Goal: Communication & Community: Answer question/provide support

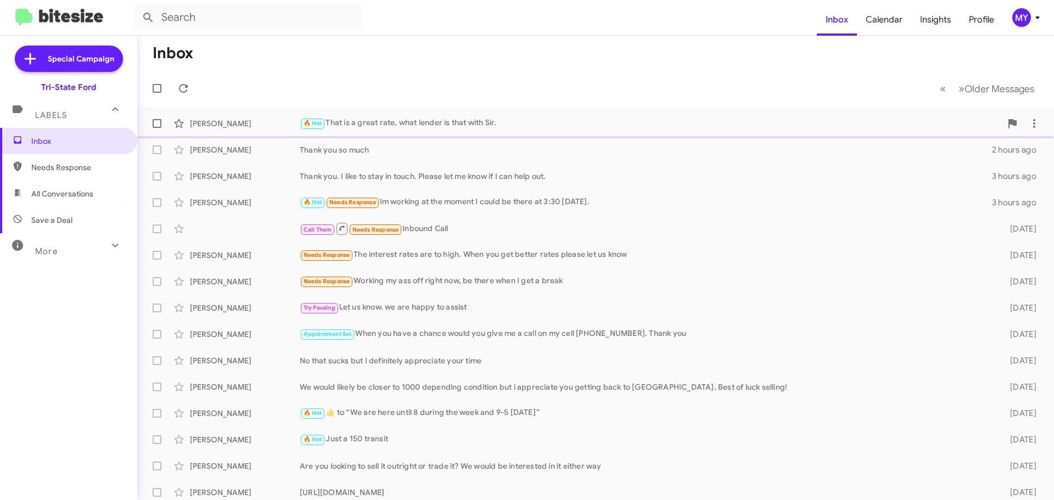
click at [421, 122] on div "🔥 Hot That is a great rate, what lender is that with Sir." at bounding box center [651, 123] width 702 height 13
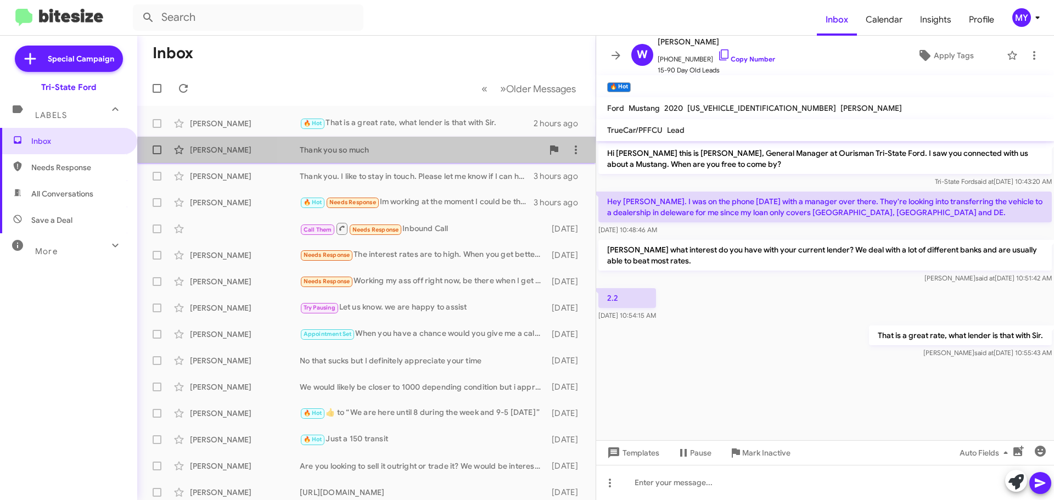
click at [458, 158] on div "[PERSON_NAME] Thank you so much 2 hours ago" at bounding box center [366, 150] width 441 height 22
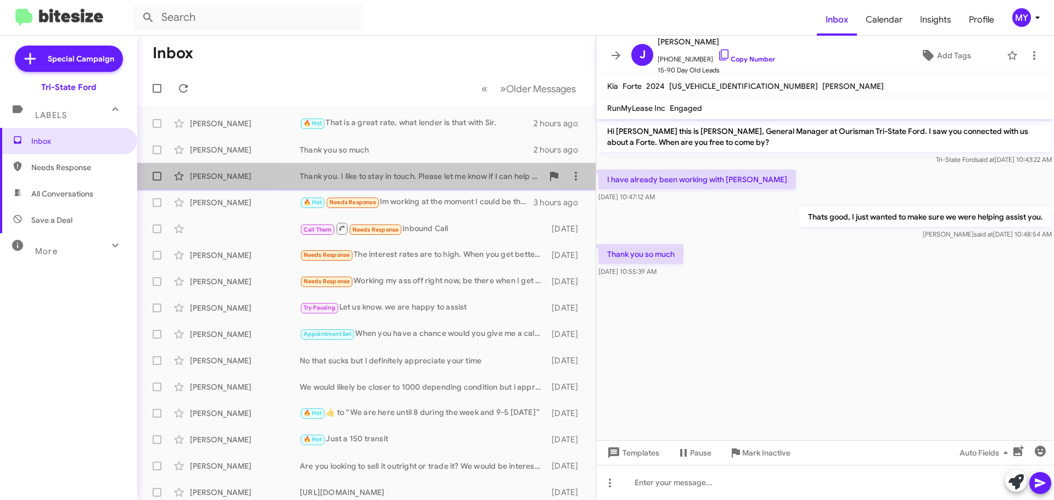
click at [414, 175] on div "Thank you. I like to stay in touch. Please let me know if I can help out." at bounding box center [421, 176] width 243 height 11
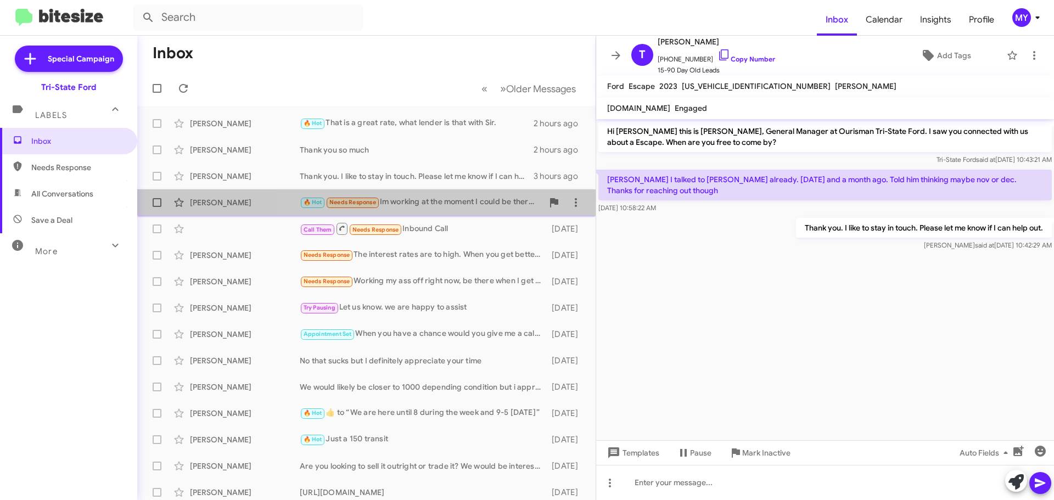
click at [462, 200] on div "🔥 Hot Needs Response Im working at the moment I could be there at 3:30 [DATE]." at bounding box center [421, 202] width 243 height 13
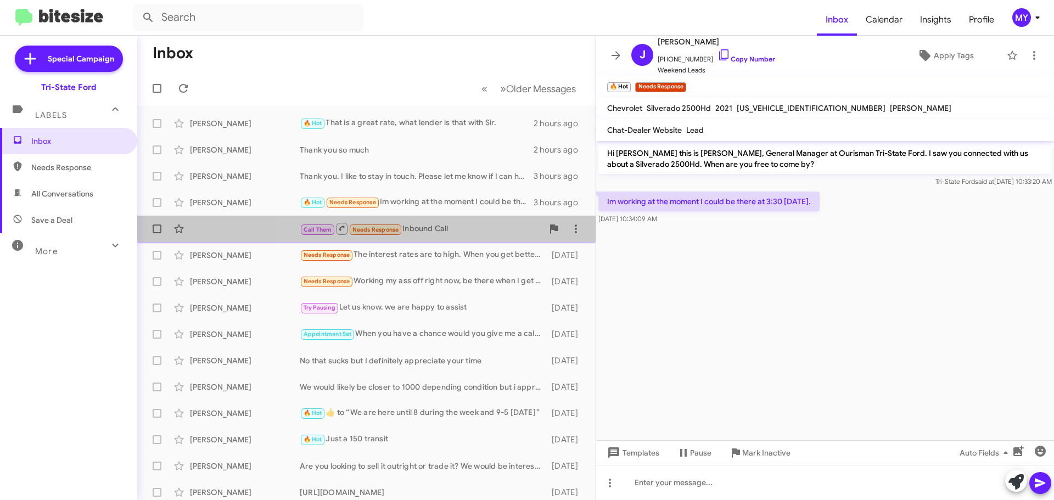
click at [457, 228] on div "Call Them Needs Response Inbound Call" at bounding box center [421, 229] width 243 height 14
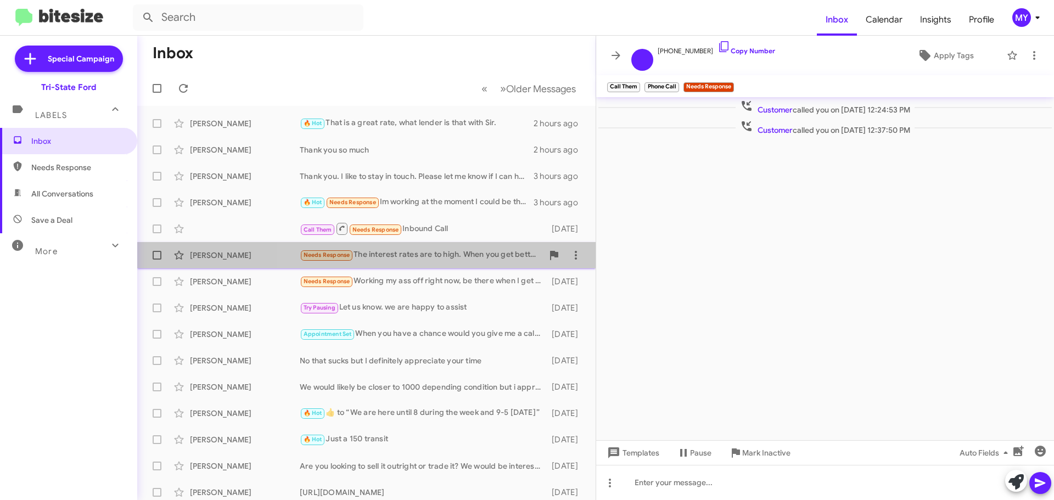
click at [454, 253] on div "Needs Response The interest rates are to high. When you get better rates please…" at bounding box center [421, 255] width 243 height 13
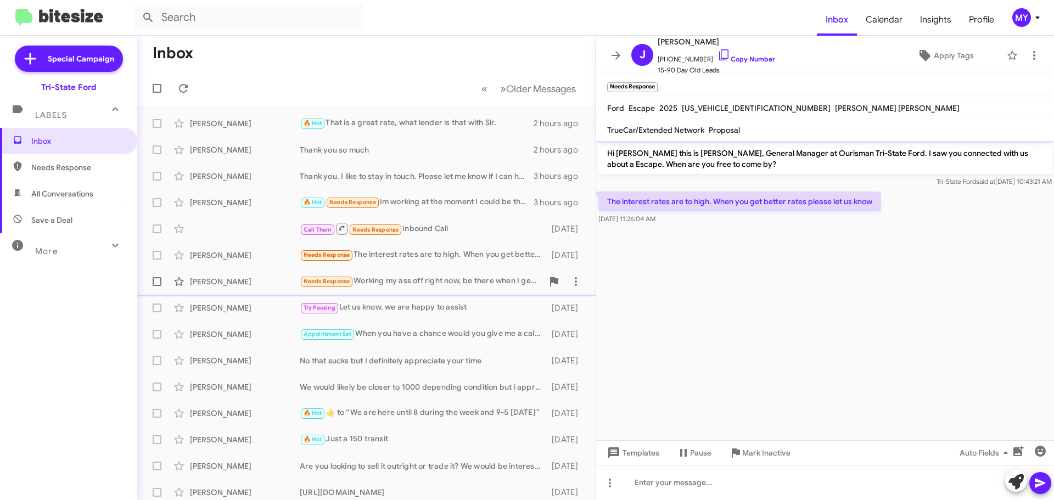
click at [447, 276] on div "Needs Response Working my ass off right now, be there when I get a break" at bounding box center [421, 281] width 243 height 13
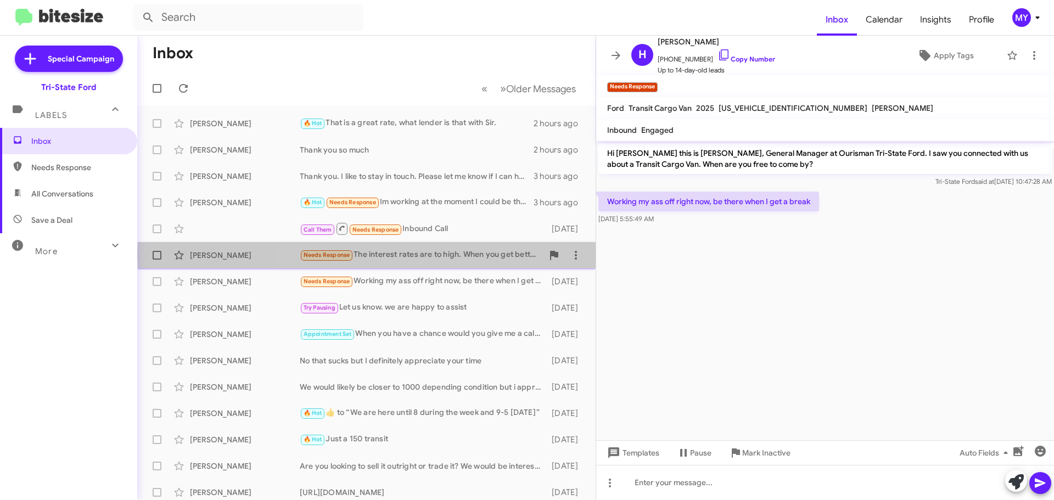
click at [458, 255] on div "Needs Response The interest rates are to high. When you get better rates please…" at bounding box center [421, 255] width 243 height 13
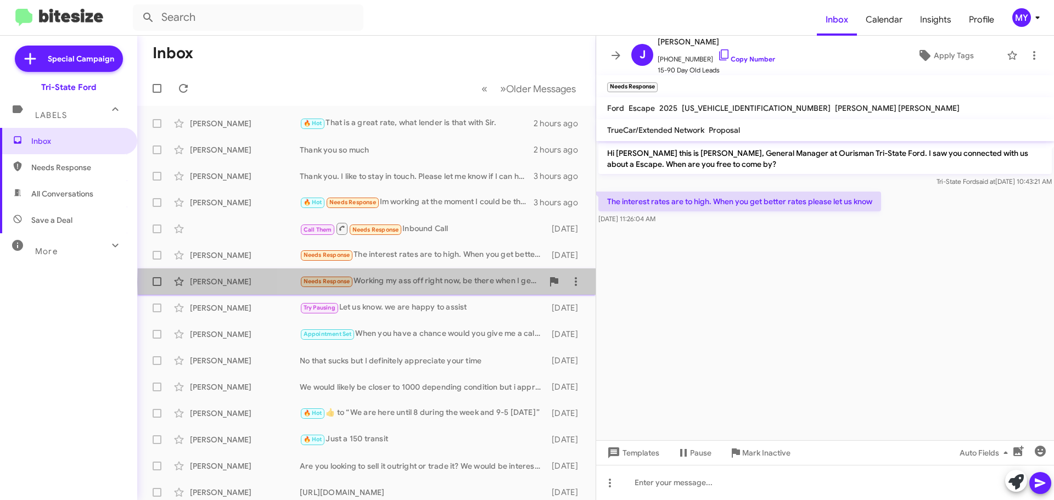
click at [472, 282] on div "Needs Response Working my ass off right now, be there when I get a break" at bounding box center [421, 281] width 243 height 13
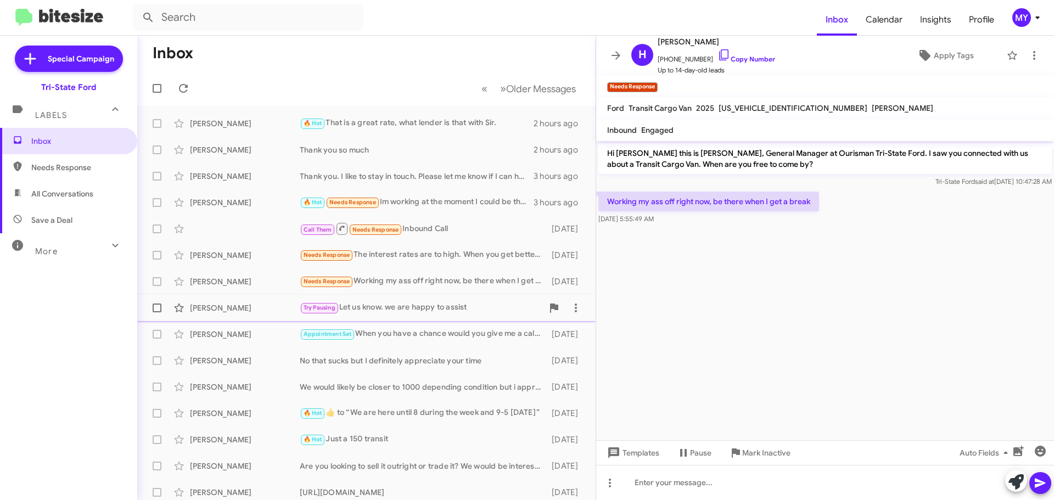
click at [463, 306] on div "Try Pausing Let us know. we are happy to assist" at bounding box center [421, 308] width 243 height 13
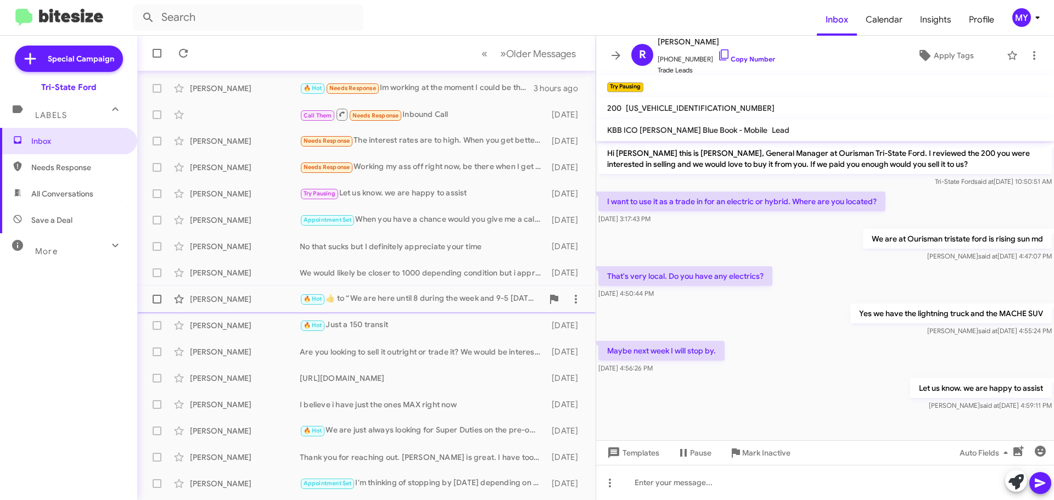
scroll to position [137, 0]
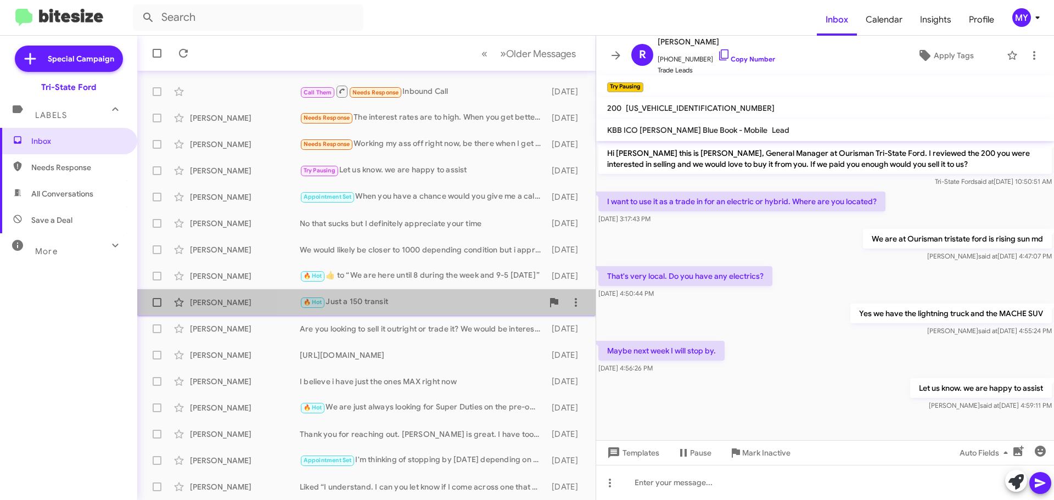
click at [454, 308] on div "🔥 Hot Just a 150 transit" at bounding box center [421, 302] width 243 height 13
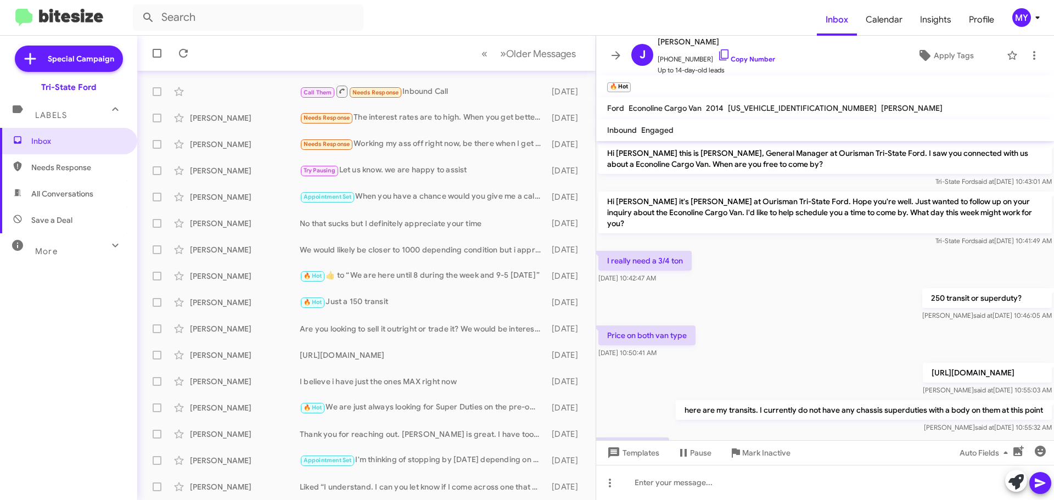
scroll to position [124, 0]
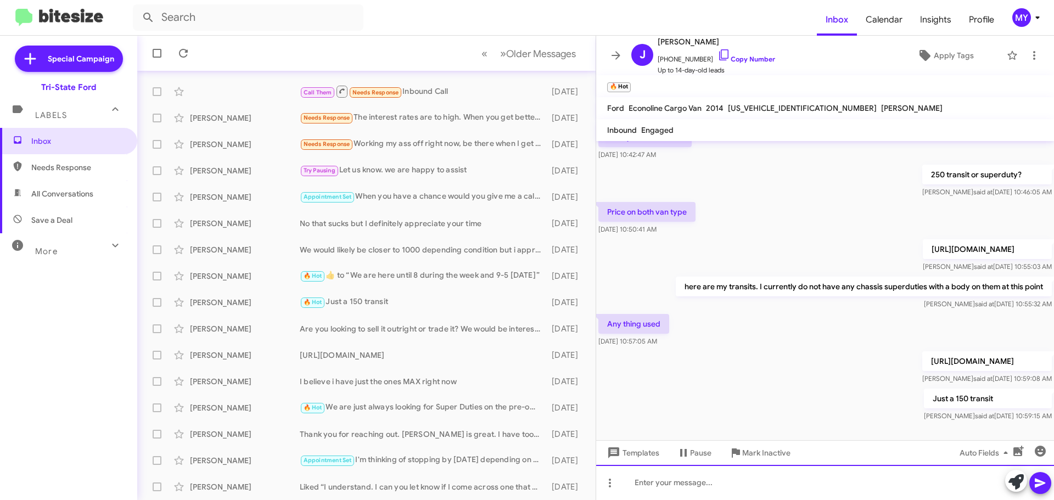
click at [663, 479] on div at bounding box center [825, 482] width 458 height 35
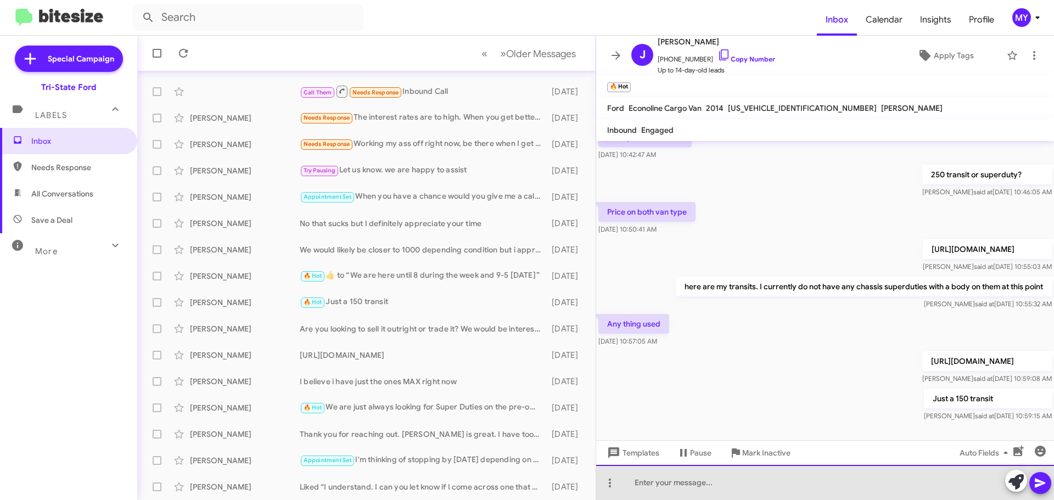
click at [662, 485] on div at bounding box center [825, 482] width 458 height 35
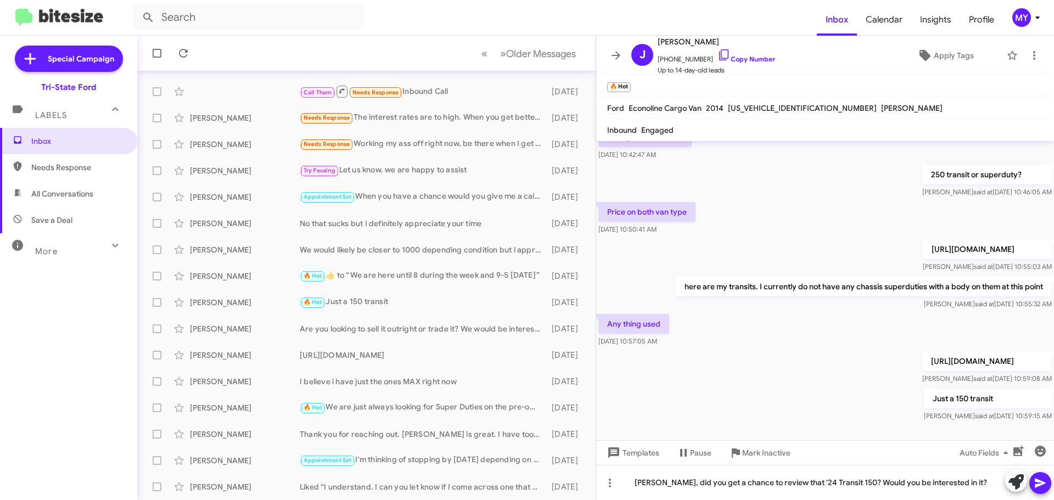
click at [1042, 482] on icon at bounding box center [1040, 483] width 10 height 9
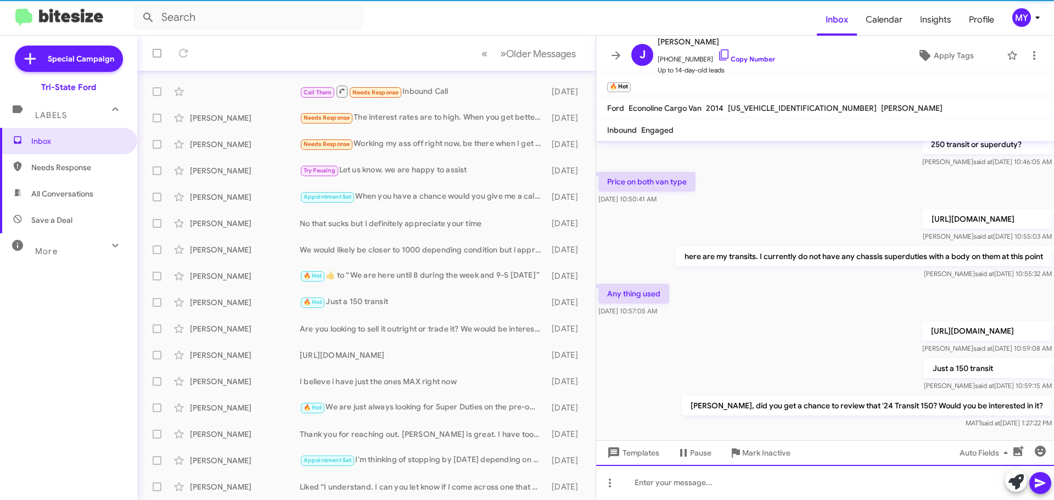
scroll to position [164, 0]
